Goal: Information Seeking & Learning: Check status

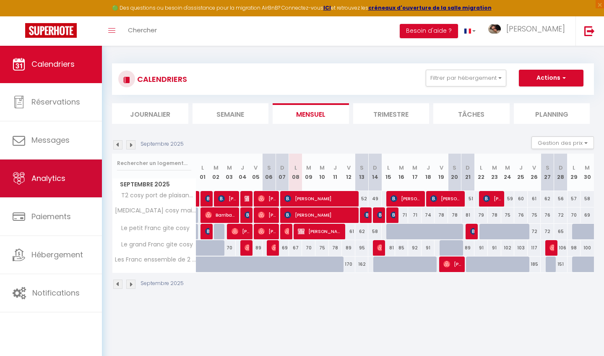
click at [85, 179] on link "Analytics" at bounding box center [51, 179] width 102 height 38
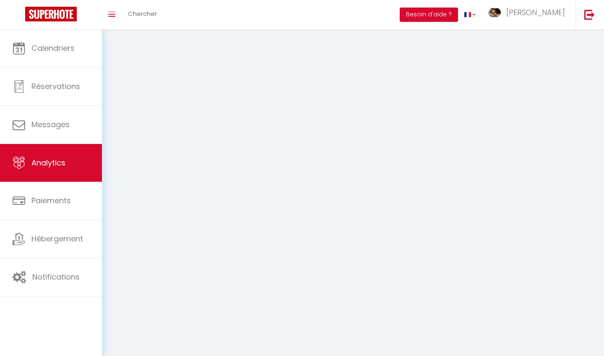
select select "2025"
select select "9"
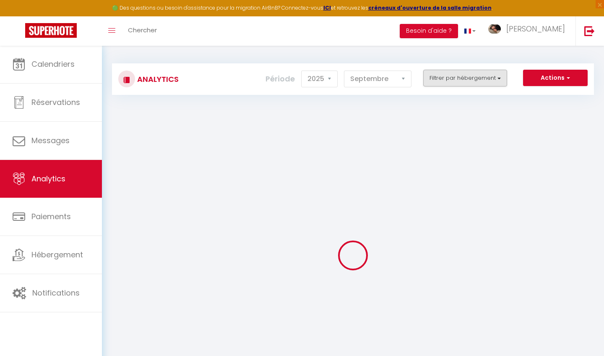
click at [466, 77] on button "Filtrer par hébergement" at bounding box center [466, 78] width 84 height 17
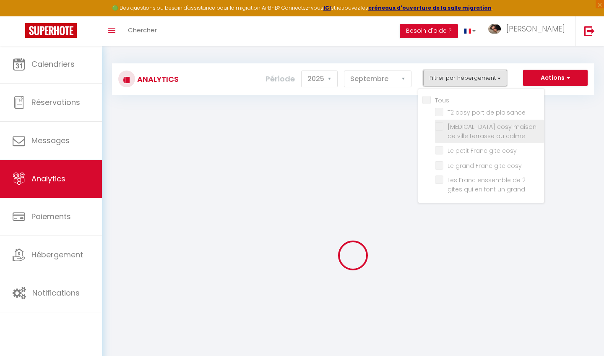
checkbox input "false"
checkbox plaisance "false"
checkbox calme "false"
checkbox cosy "false"
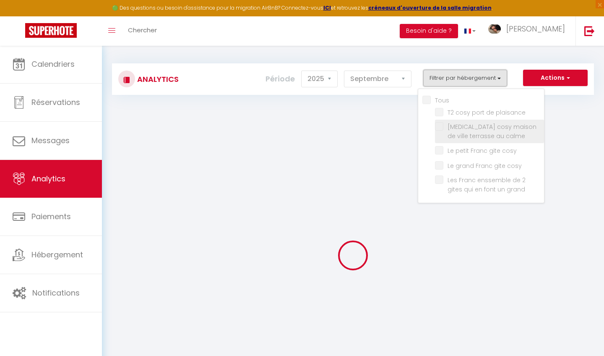
checkbox grand "false"
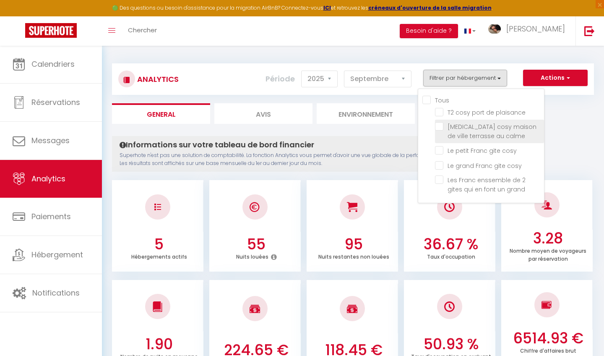
click at [442, 126] on calme "checkbox" at bounding box center [489, 126] width 109 height 8
checkbox calme "true"
checkbox plaisance "false"
checkbox cosy "false"
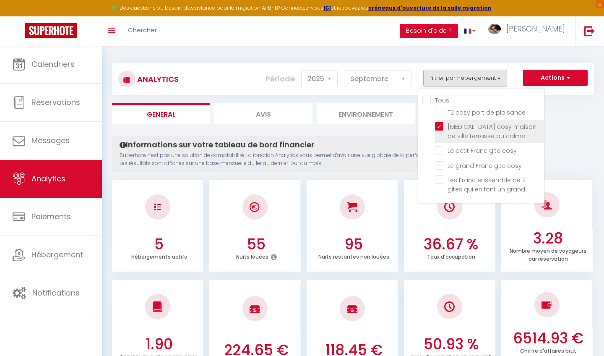
checkbox grand "false"
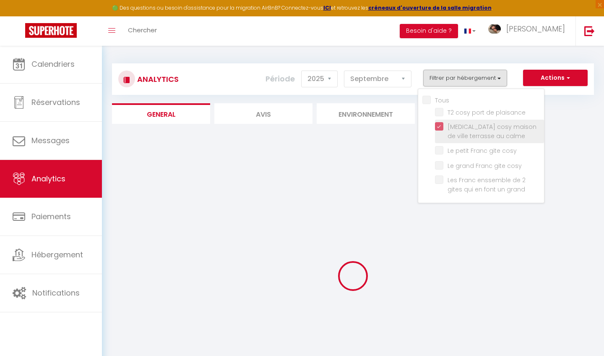
checkbox plaisance "false"
checkbox cosy "false"
checkbox grand "false"
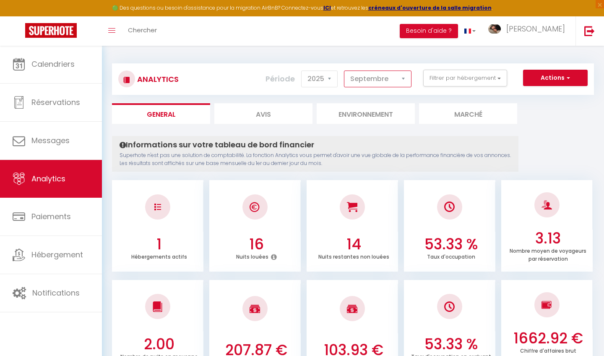
select select "1"
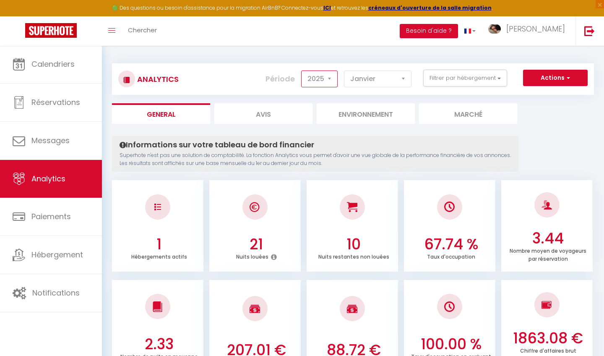
select select "2024"
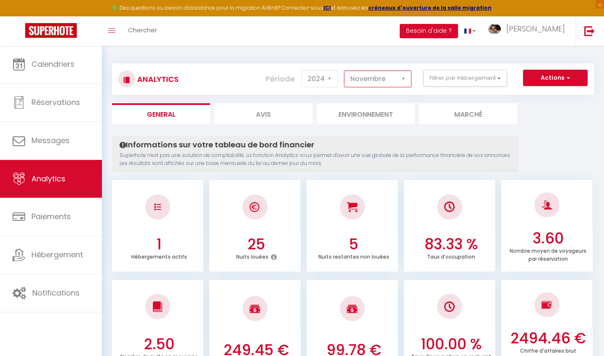
select select "12"
